Goal: Task Accomplishment & Management: Manage account settings

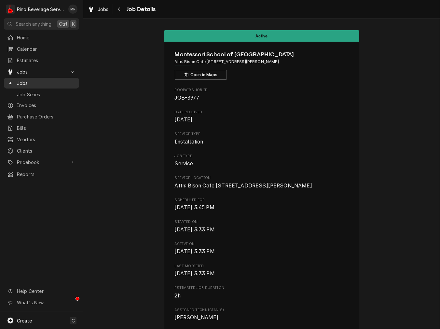
click at [49, 80] on span "Jobs" at bounding box center [46, 83] width 59 height 7
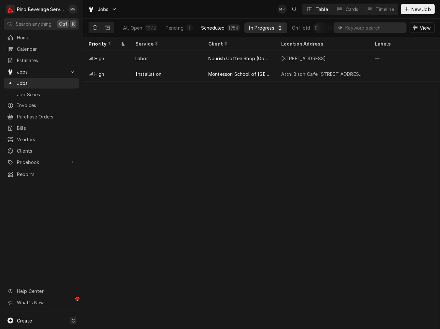
click at [197, 28] on button "Scheduled 1954" at bounding box center [220, 27] width 47 height 10
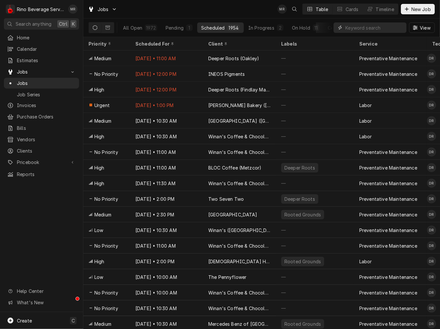
click at [356, 29] on input "Dynamic Content Wrapper" at bounding box center [374, 27] width 58 height 10
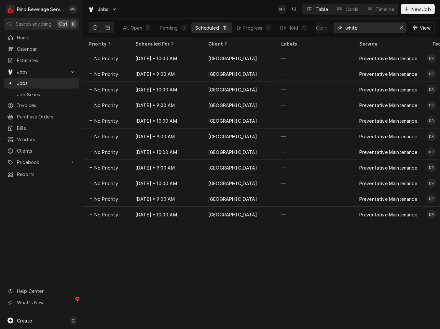
type input "white"
click at [210, 56] on div "White Oak Coffee House" at bounding box center [232, 58] width 49 height 7
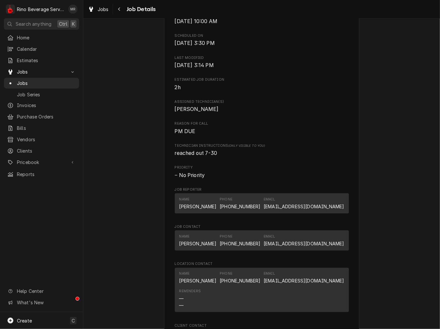
scroll to position [362, 0]
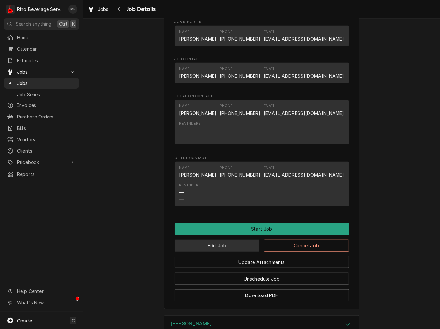
click at [232, 252] on button "Edit Job" at bounding box center [217, 246] width 85 height 12
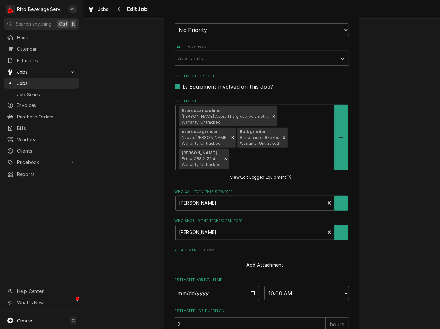
scroll to position [400, 0]
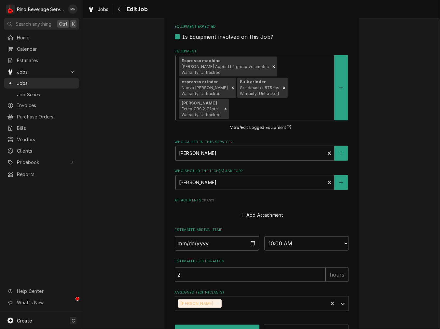
click at [252, 236] on input "2025-08-27" at bounding box center [217, 243] width 85 height 14
type textarea "x"
type input "2025-08-18"
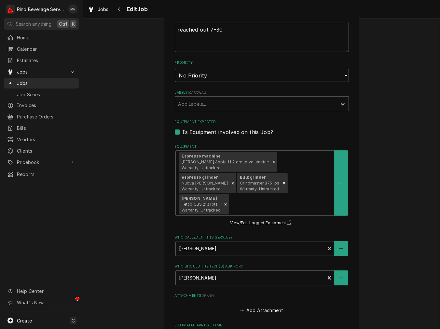
scroll to position [159, 0]
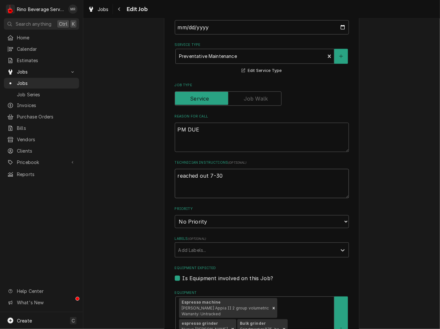
drag, startPoint x: 232, startPoint y: 180, endPoint x: -102, endPoint y: 188, distance: 334.1
click at [0, 188] on html "R Rino Beverage Service MR Search anything Ctrl K Home Calendar Estimates Jobs …" at bounding box center [220, 164] width 440 height 329
type textarea "x"
type textarea "c"
type textarea "x"
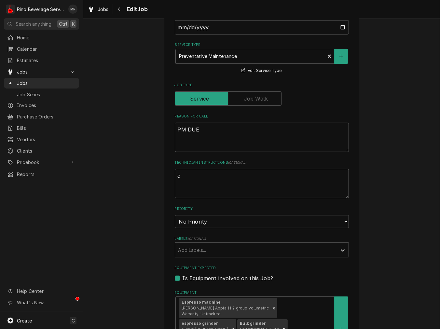
type textarea "co"
type textarea "x"
type textarea "conf"
type textarea "x"
type textarea "confg"
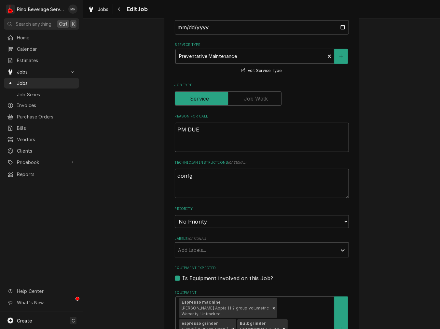
type textarea "x"
type textarea "confgi"
type textarea "x"
type textarea "confg"
type textarea "x"
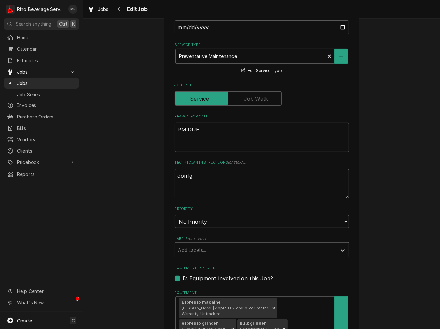
type textarea "conf"
type textarea "x"
type textarea "confi"
type textarea "x"
type textarea "confir"
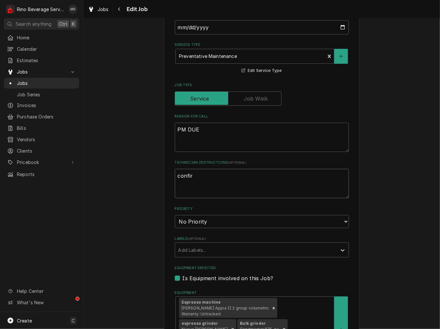
type textarea "x"
type textarea "confirm"
type textarea "x"
type textarea "confirme"
type textarea "x"
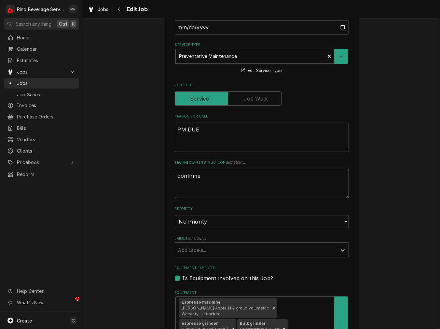
type textarea "confirmed"
type textarea "x"
type textarea "confirmed"
type textarea "x"
type textarea "confirmed -"
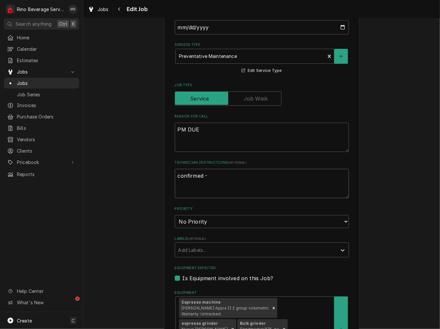
type textarea "x"
type textarea "confirmed -"
type textarea "x"
type textarea "confirmed - 8"
type textarea "x"
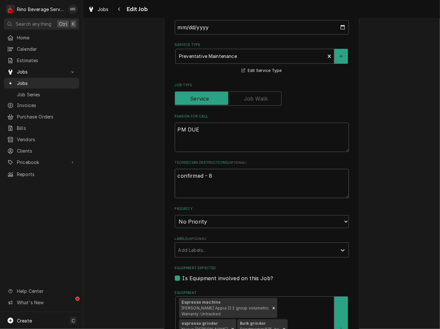
type textarea "confirmed - 8-"
type textarea "x"
type textarea "confirmed - 8-1"
type textarea "x"
type textarea "confirmed - 8-18"
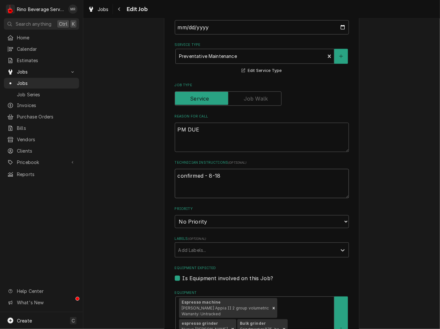
type textarea "x"
type textarea "confirmed - 8-18,"
type textarea "x"
type textarea "confirmed - 8-18,"
type textarea "x"
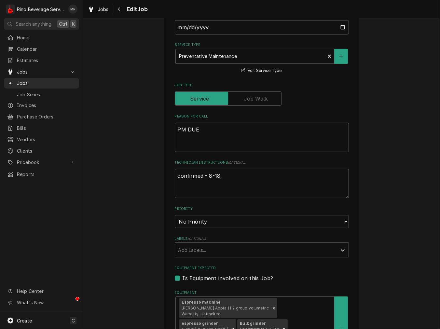
type textarea "confirmed - 8-18, 1"
type textarea "x"
type textarea "confirmed - 8-18, 1:"
type textarea "x"
type textarea "confirmed - 8-18, 1:3"
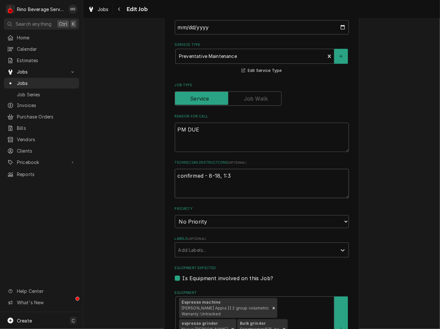
type textarea "x"
type textarea "confirmed - 8-18, 1:30"
type textarea "x"
type textarea "confirmed - 8-18, 1:30"
type textarea "x"
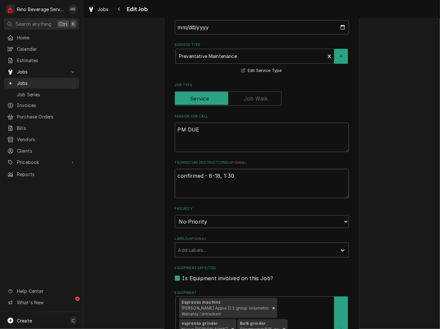
type textarea "confirmed - 8-18, 1:30 p"
type textarea "x"
type textarea "confirmed - 8-18, 1:30 pm"
type textarea "x"
type textarea "confirmed - 8-18, 1:30 pm"
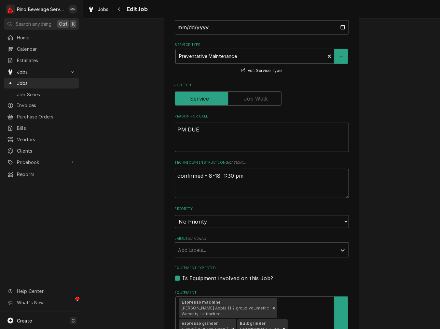
type textarea "x"
type textarea "confirmed - 8-18, 1:30 pm a"
type textarea "x"
type textarea "confirmed - 8-18, 1:30 pm ar"
type textarea "x"
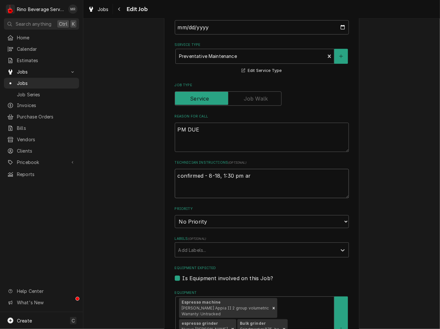
type textarea "confirmed - 8-18, 1:30 pm arr"
type textarea "x"
type textarea "confirmed - 8-18, 1:30 pm arr"
type textarea "x"
type textarea "confirmed - 8-18, 1:30 pm arr"
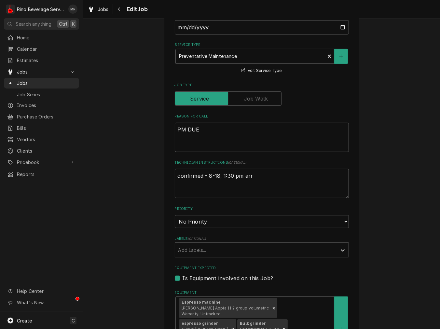
type textarea "x"
type textarea "confirmed - 8-18, 1:30 pm arri"
type textarea "x"
type textarea "confirmed - 8-18, 1:30 pm arriv"
type textarea "x"
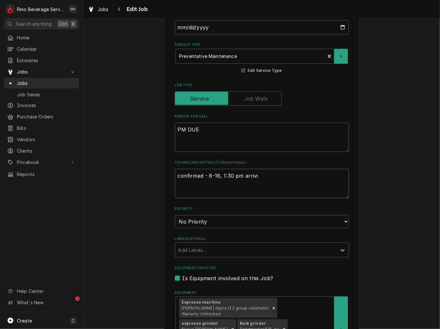
type textarea "confirmed - 8-18, 1:30 pm arrivia"
type textarea "x"
type textarea "confirmed - 8-18, 1:30 pm arrivial"
click at [249, 176] on textarea "confirmed - 8-18, 1:30 pm arrivial" at bounding box center [262, 183] width 174 height 29
type textarea "x"
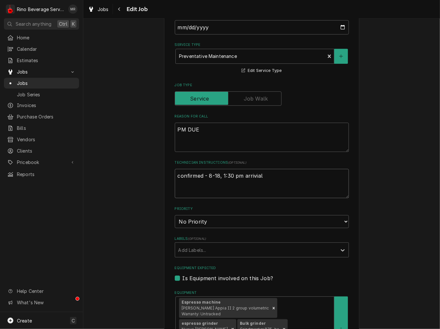
type textarea "confirmed - 8-18, 1:30 pm arrival"
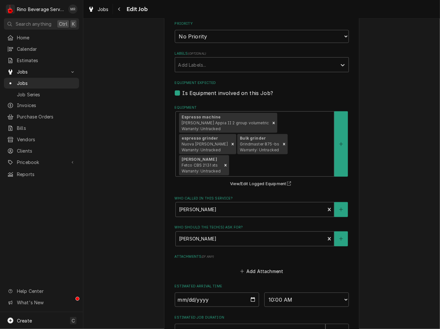
type textarea "x"
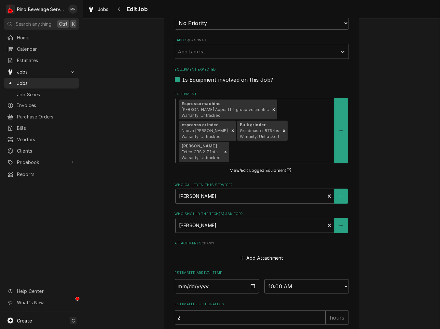
scroll to position [340, 0]
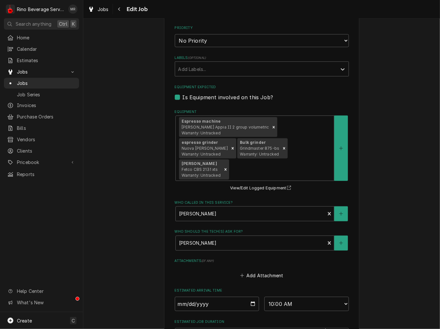
type textarea "confirmed - 8-18, 1:30 pm arrival"
drag, startPoint x: 195, startPoint y: 38, endPoint x: 197, endPoint y: 42, distance: 4.2
click at [196, 37] on select "No Priority Urgent High Medium Low" at bounding box center [262, 40] width 174 height 13
select select "2"
click at [175, 34] on select "No Priority Urgent High Medium Low" at bounding box center [262, 40] width 174 height 13
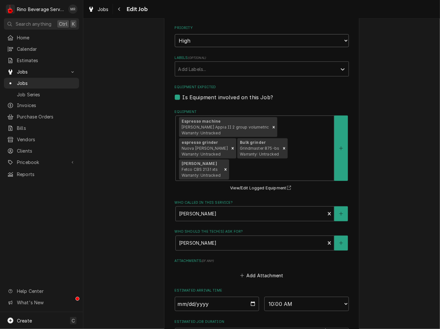
type textarea "x"
click at [217, 37] on select "No Priority Urgent High Medium Low" at bounding box center [262, 40] width 174 height 13
select select "3"
click at [175, 34] on select "No Priority Urgent High Medium Low" at bounding box center [262, 40] width 174 height 13
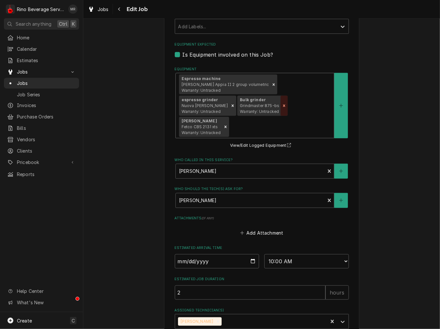
scroll to position [400, 0]
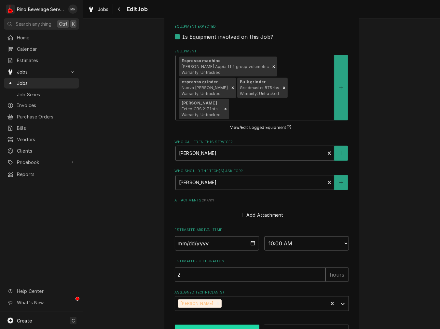
click at [216, 325] on button "Save" at bounding box center [217, 331] width 85 height 12
type textarea "x"
